Goal: Information Seeking & Learning: Understand process/instructions

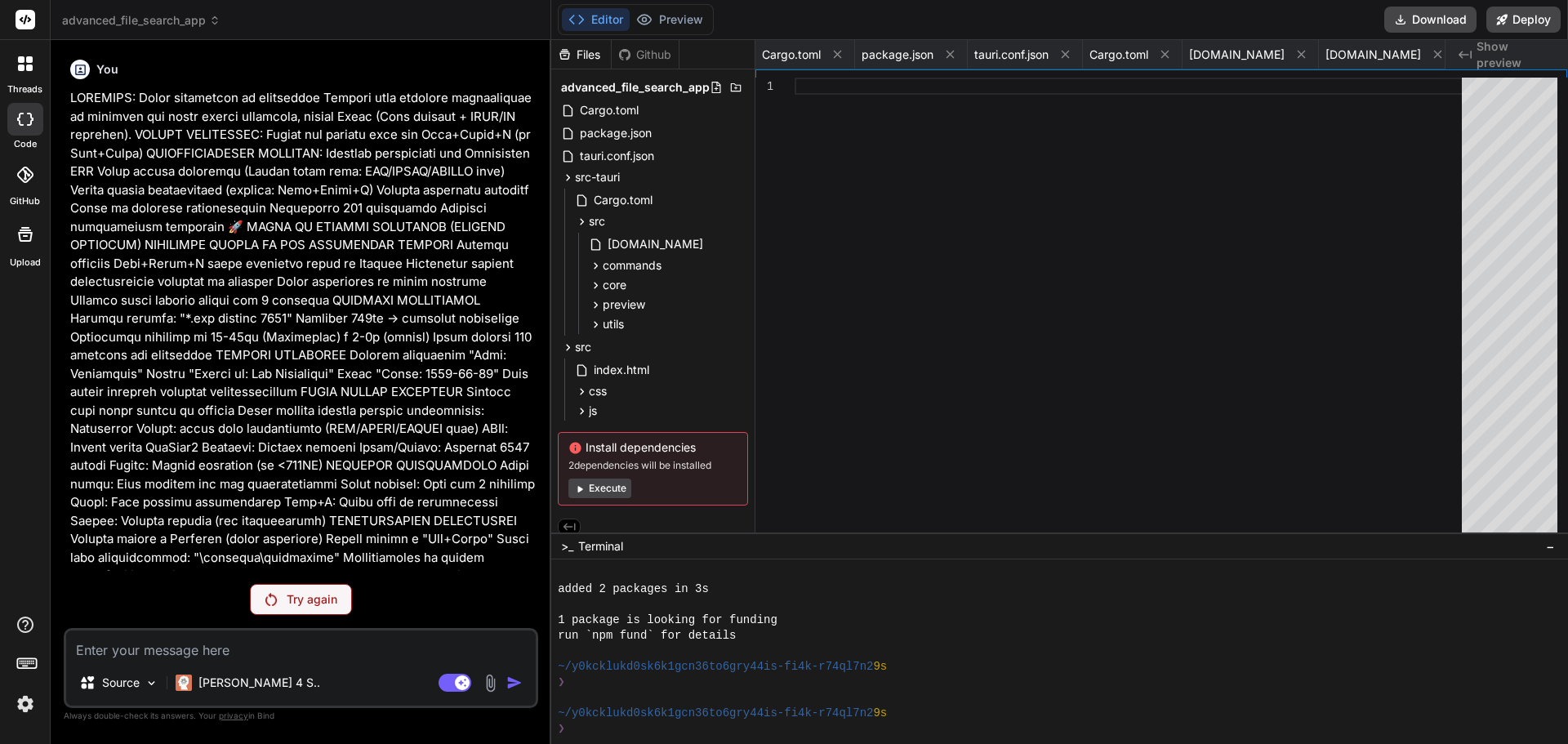
scroll to position [357, 0]
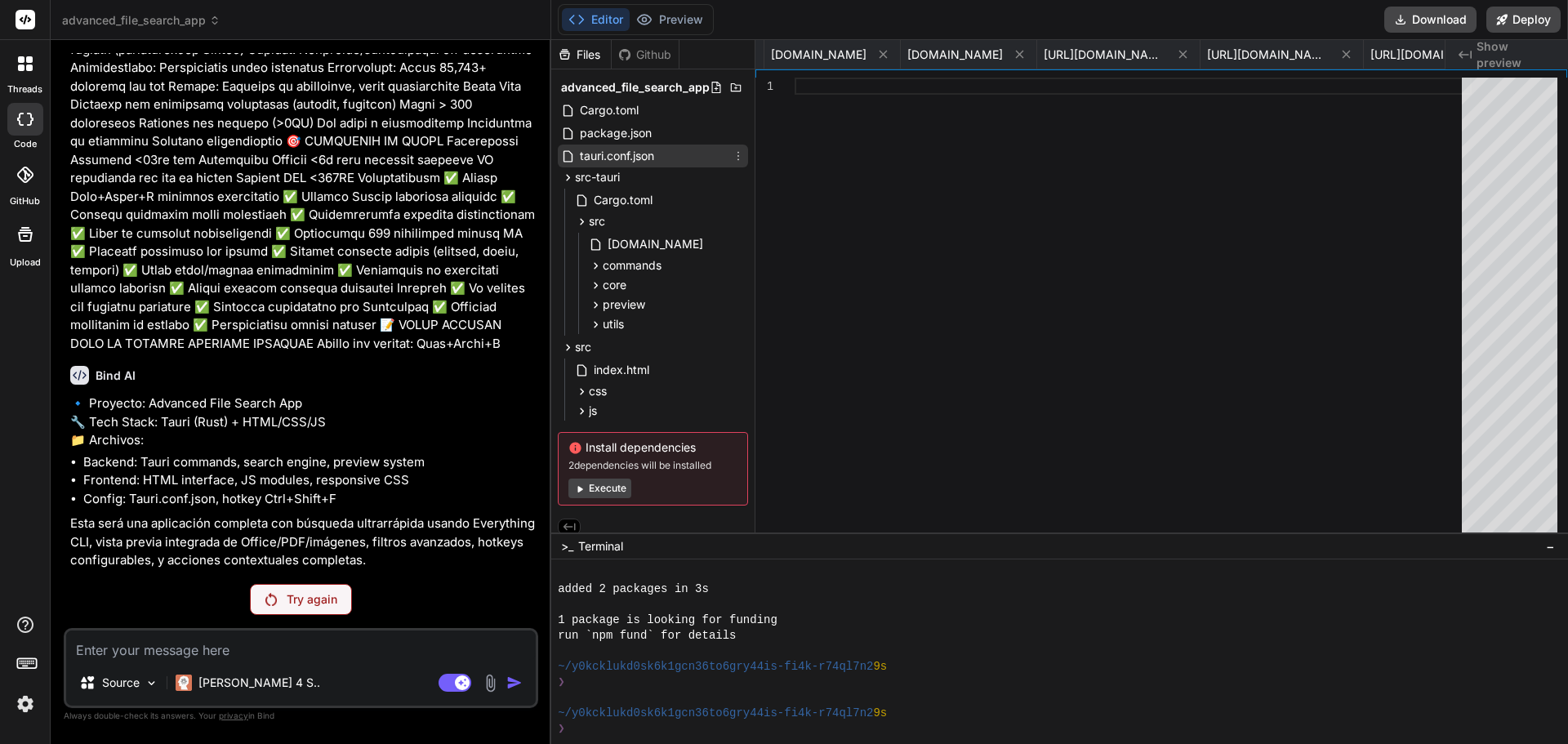
click at [691, 159] on div "tauri.conf.json" at bounding box center [652, 156] width 191 height 23
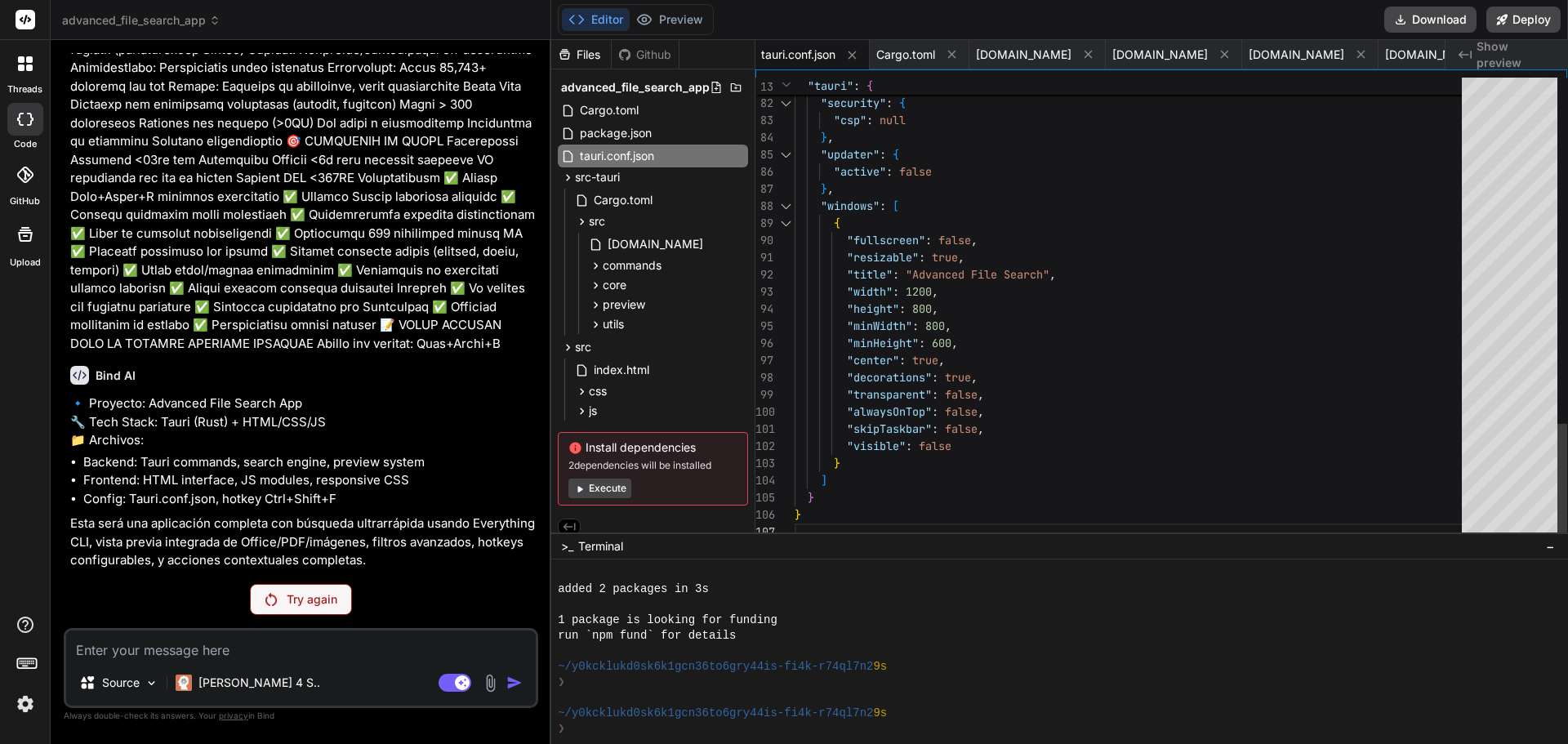
scroll to position [0, 0]
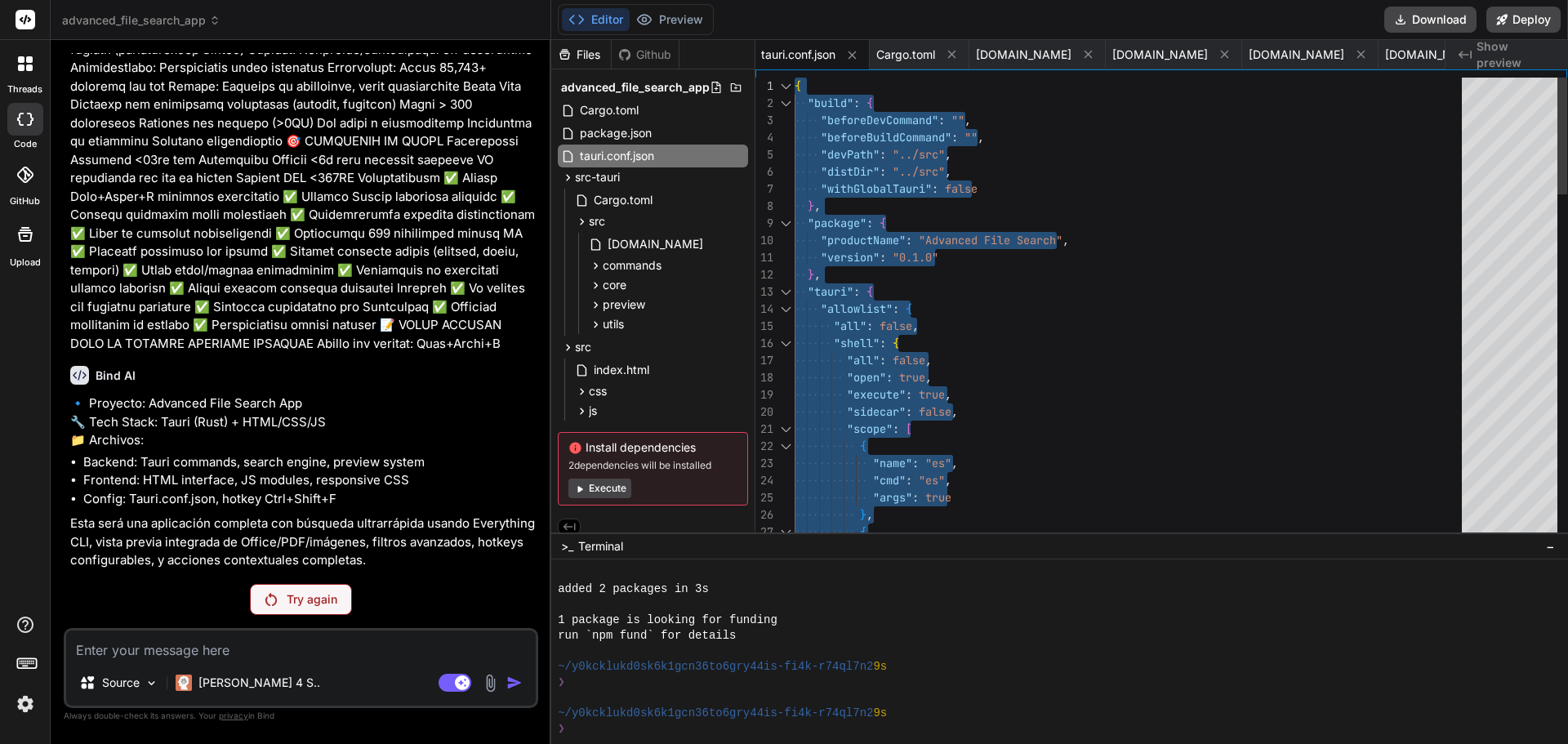
drag, startPoint x: 841, startPoint y: 518, endPoint x: 711, endPoint y: -25, distance: 558.3
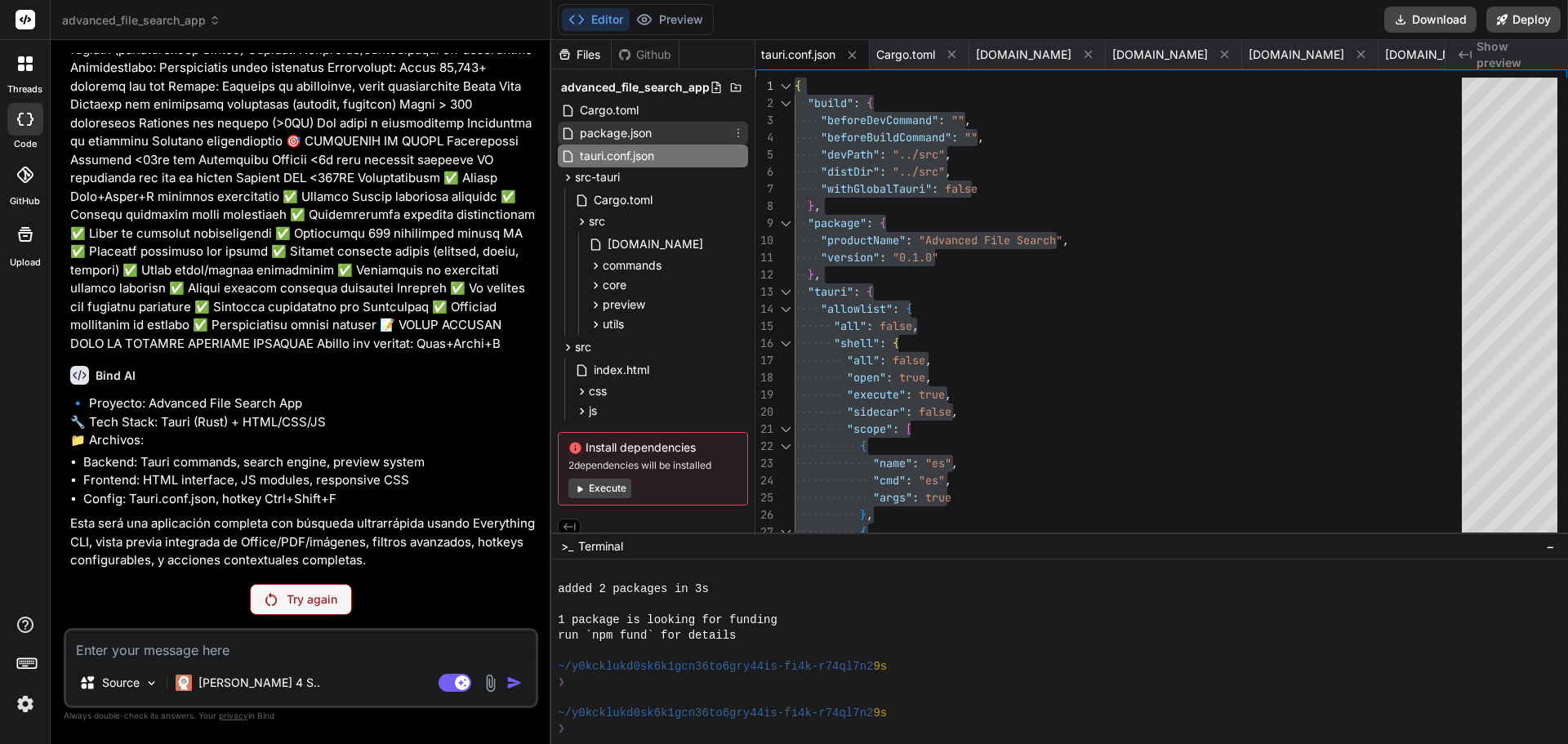
click at [658, 141] on div "package.json" at bounding box center [652, 134] width 191 height 23
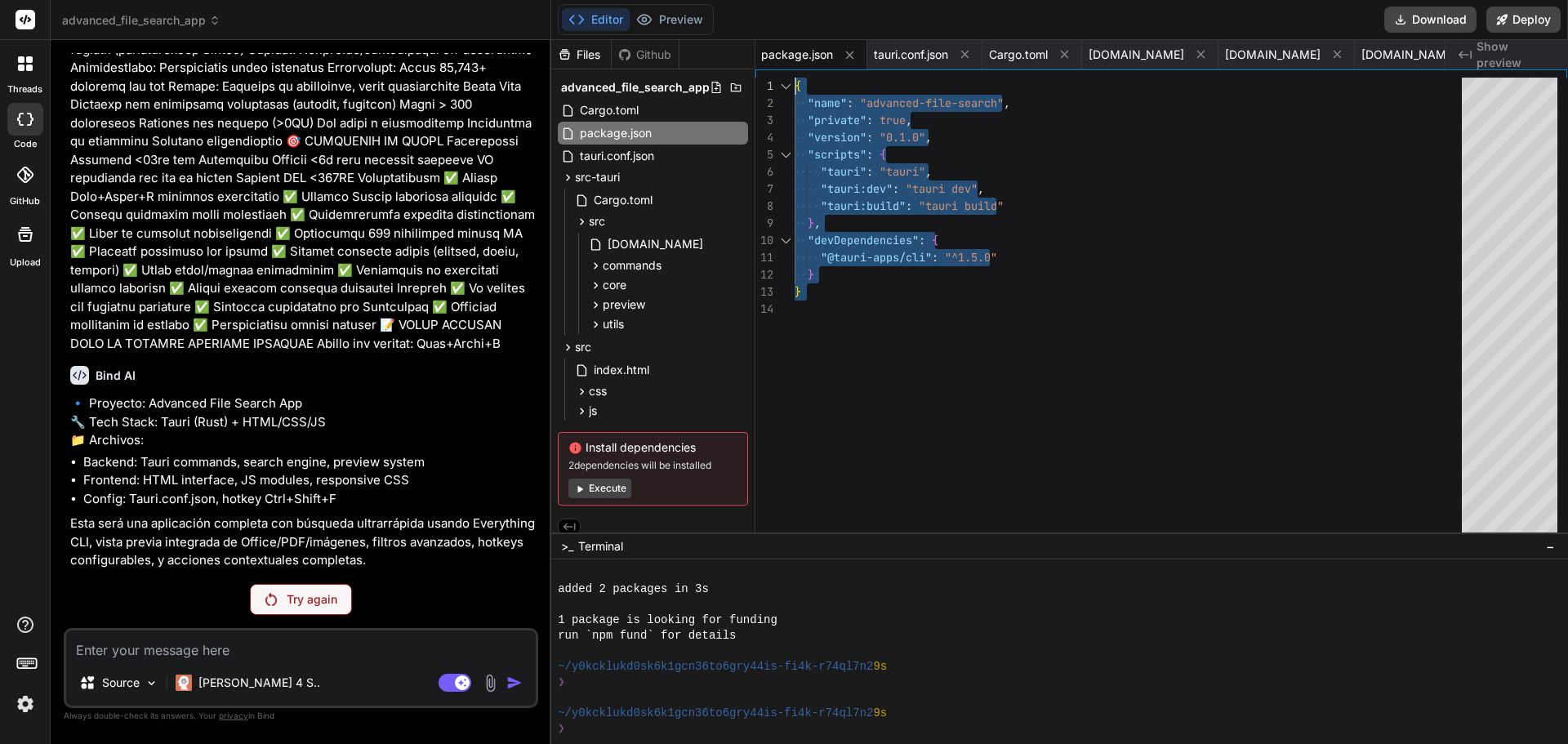
drag, startPoint x: 801, startPoint y: 293, endPoint x: 723, endPoint y: 81, distance: 225.9
click at [794, 81] on div ""scripts" : { "tauri" : "tauri" , "tauri:dev" : "tauri dev" , "tauri:build" : "…" at bounding box center [1133, 309] width 677 height 463
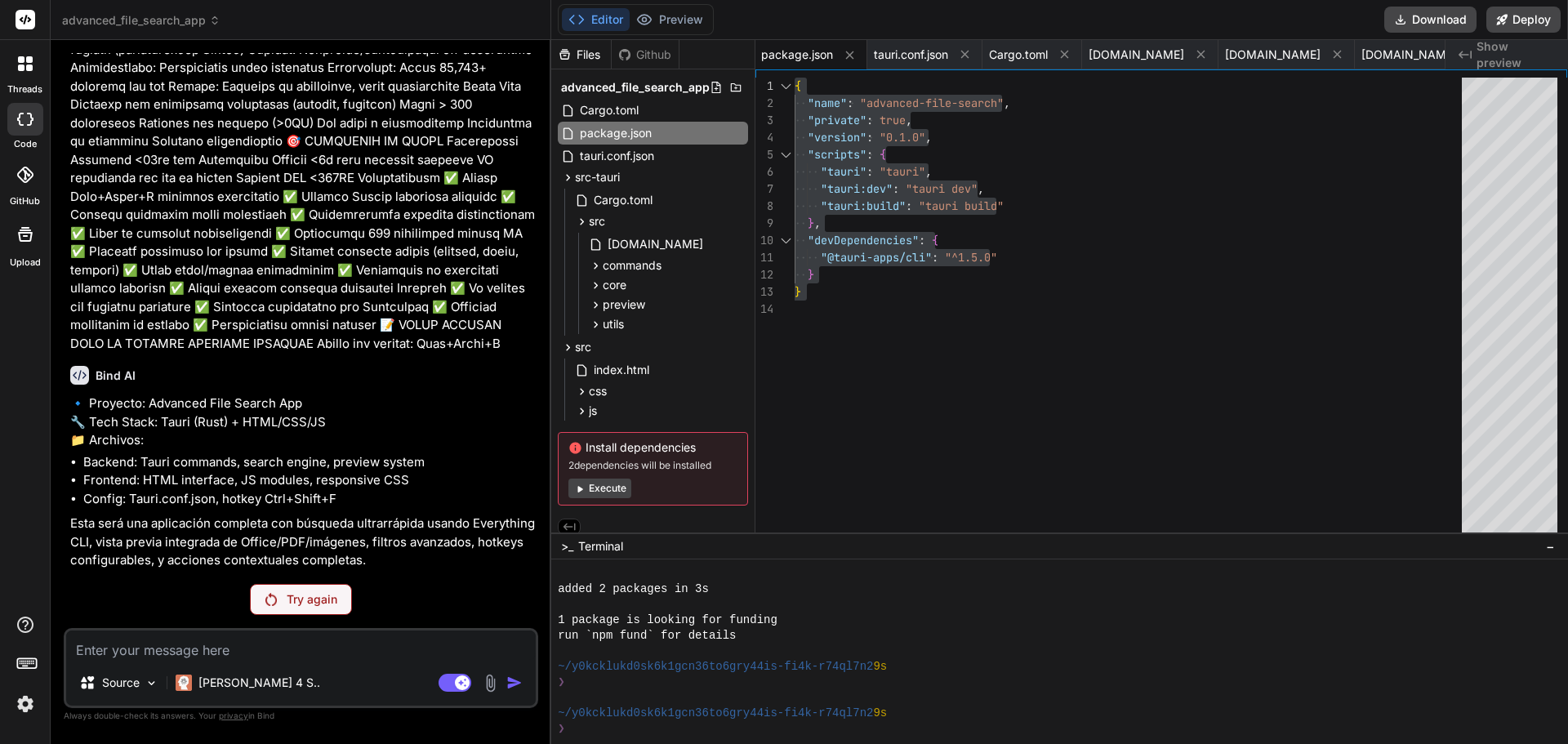
click at [863, 365] on div ""scripts" : { "tauri" : "tauri" , "tauri:dev" : "tauri dev" , "tauri:build" : "…" at bounding box center [1133, 309] width 677 height 463
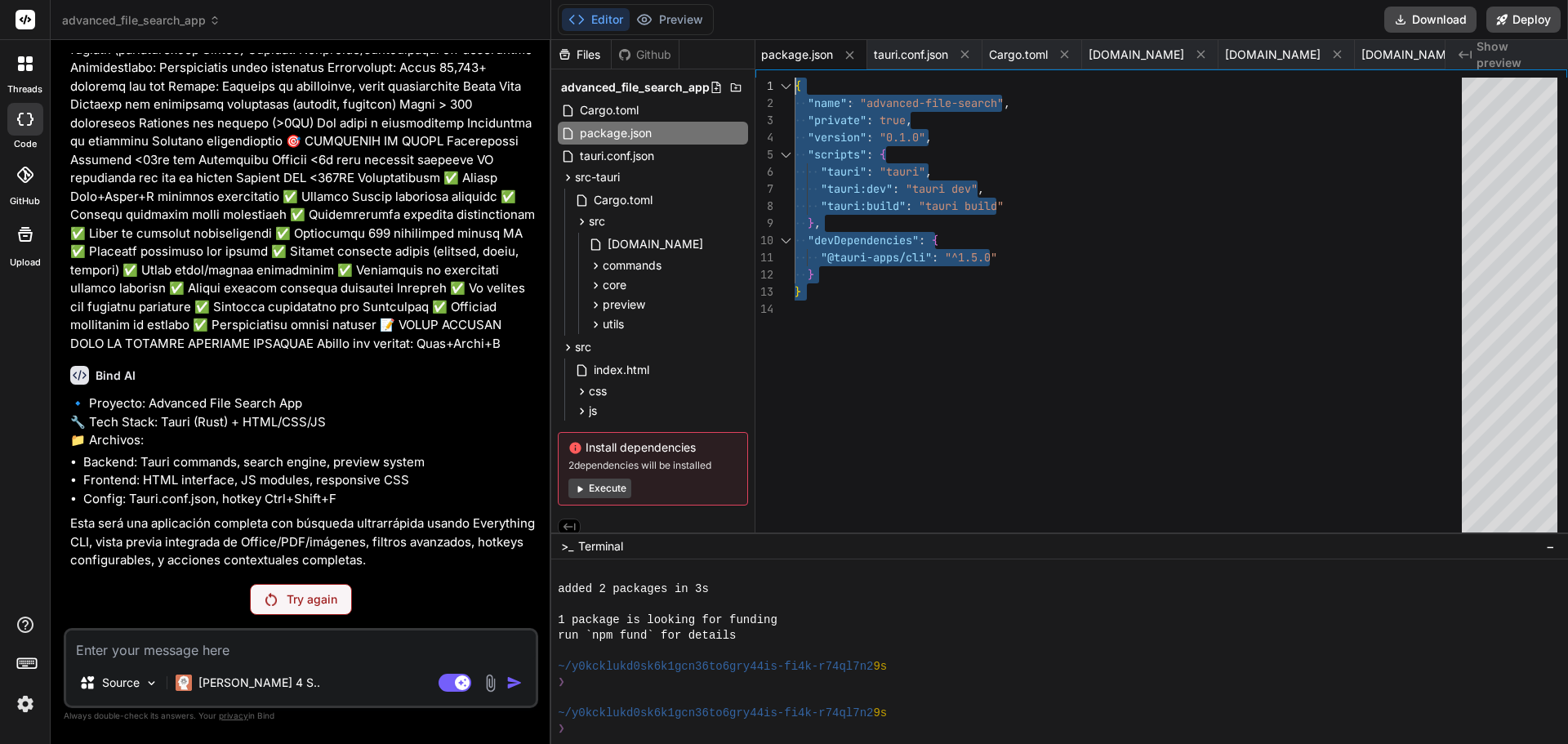
drag, startPoint x: 847, startPoint y: 343, endPoint x: 751, endPoint y: 80, distance: 280.0
click at [794, 80] on div ""scripts" : { "tauri" : "tauri" , "tauri:dev" : "tauri dev" , "tauri:build" : "…" at bounding box center [1133, 309] width 677 height 463
click at [662, 155] on div "tauri.conf.json" at bounding box center [652, 156] width 191 height 23
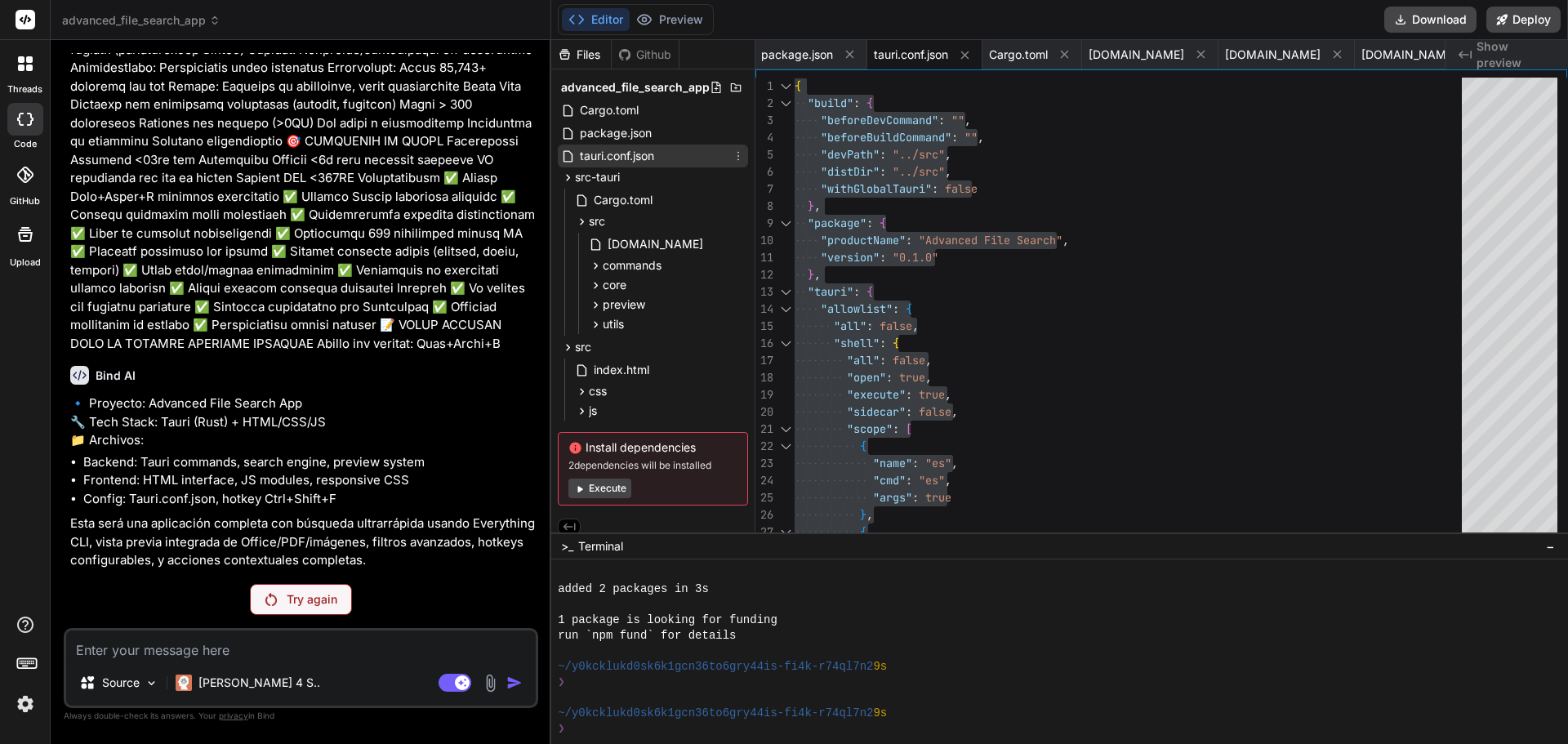
click at [670, 157] on div "tauri.conf.json" at bounding box center [652, 156] width 191 height 23
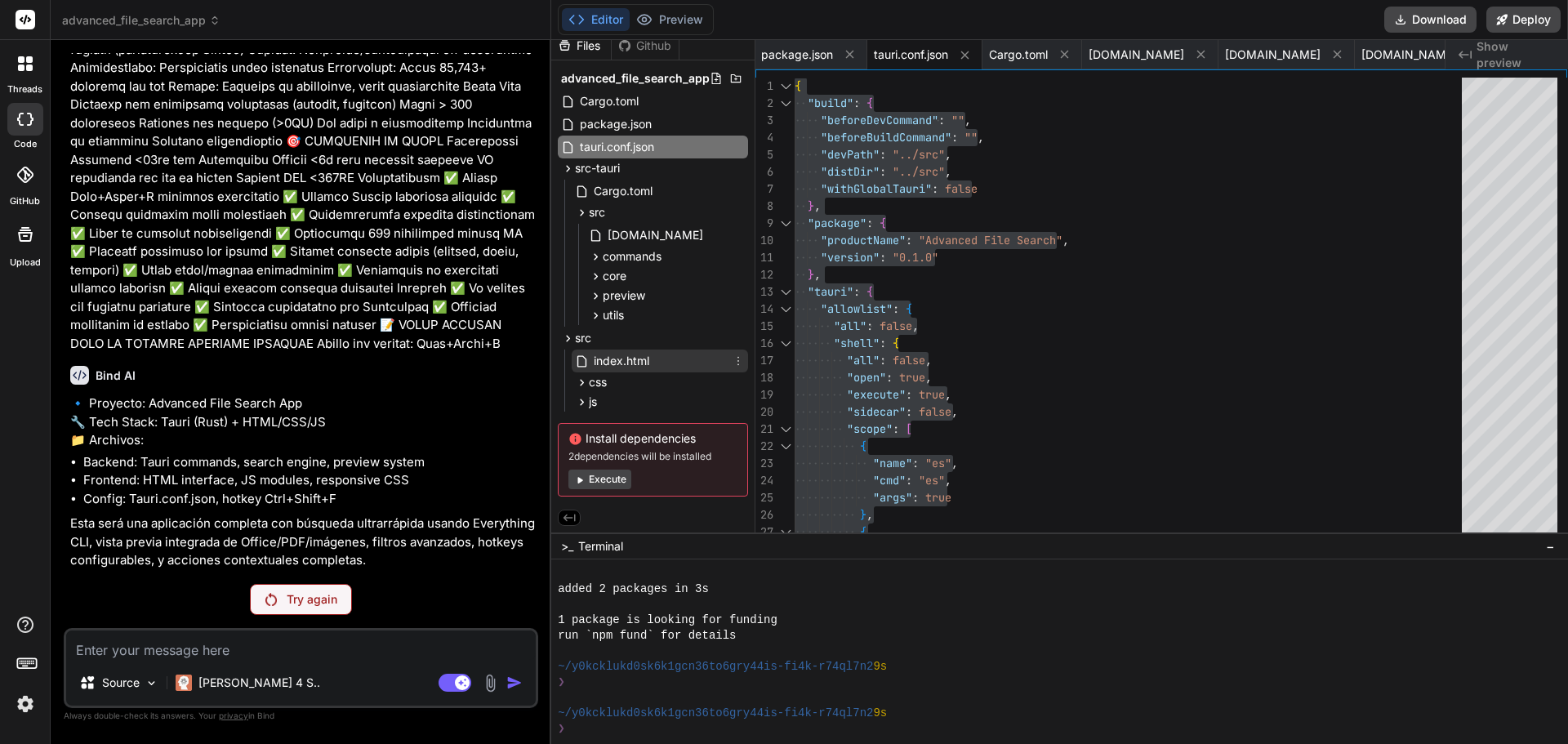
click at [689, 349] on div "index.html" at bounding box center [660, 361] width 176 height 23
type textarea "</html>"
